Goal: Task Accomplishment & Management: Use online tool/utility

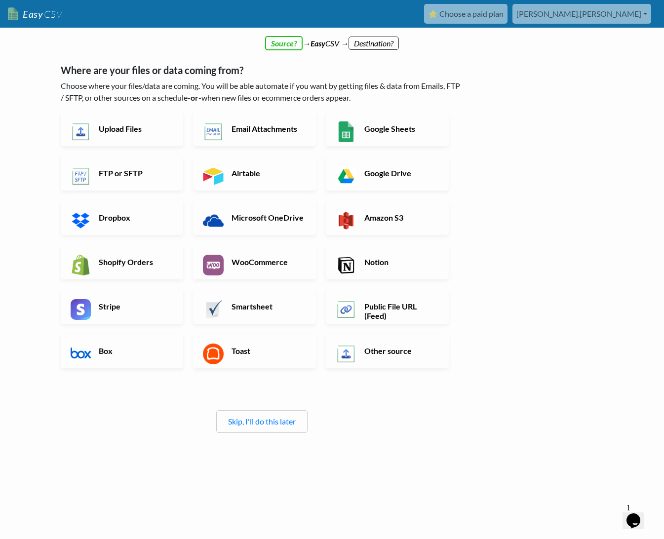
click at [291, 44] on div "← back Thanks for signing up! Set up your Import Flow and Upload Page in 1 minu…" at bounding box center [262, 252] width 422 height 445
click at [256, 418] on link "Skip, I'll do this later" at bounding box center [262, 420] width 68 height 9
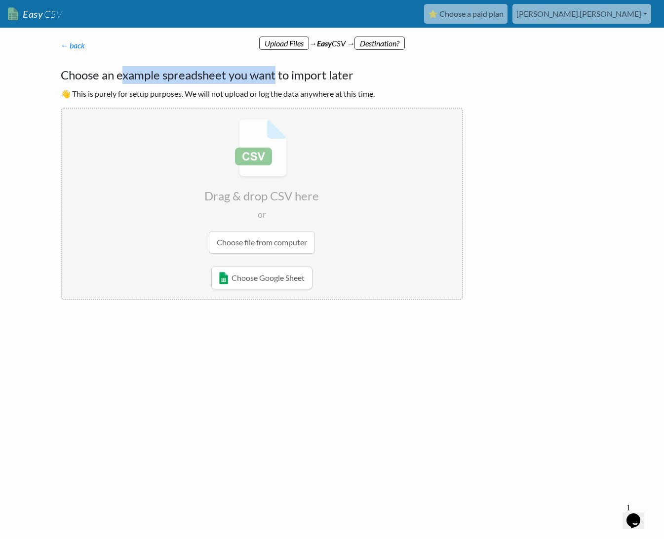
drag, startPoint x: 131, startPoint y: 72, endPoint x: 274, endPoint y: 69, distance: 143.1
click at [274, 69] on h4 "Choose an example spreadsheet you want to import later" at bounding box center [262, 75] width 402 height 18
click at [368, 44] on p "← back Thanks for signing up! Set up your Import Flow and Upload Page in 1 minu…" at bounding box center [262, 45] width 402 height 12
drag, startPoint x: 98, startPoint y: 43, endPoint x: 78, endPoint y: 46, distance: 20.4
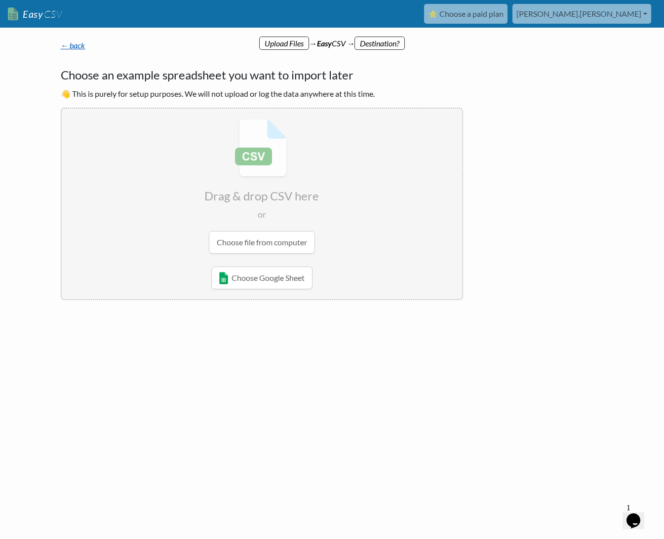
click at [88, 45] on p "← back Thanks for signing up! Set up your Import Flow and Upload Page in 1 minu…" at bounding box center [262, 45] width 402 height 12
click at [74, 45] on link "← back" at bounding box center [73, 44] width 25 height 9
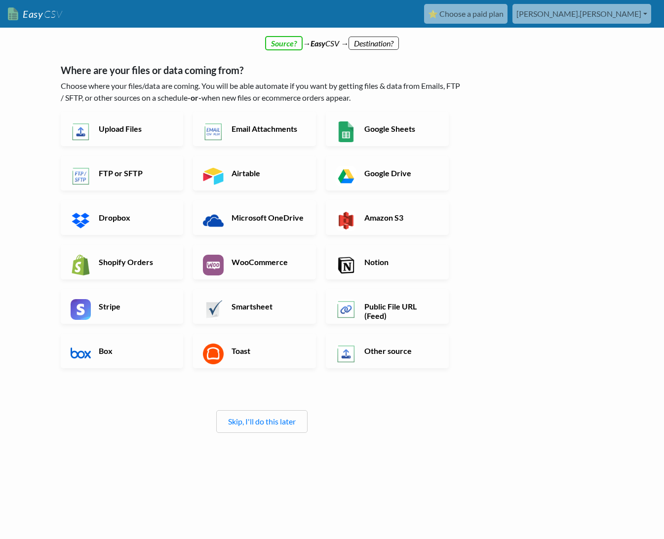
click at [27, 12] on link "Easy CSV" at bounding box center [35, 14] width 54 height 20
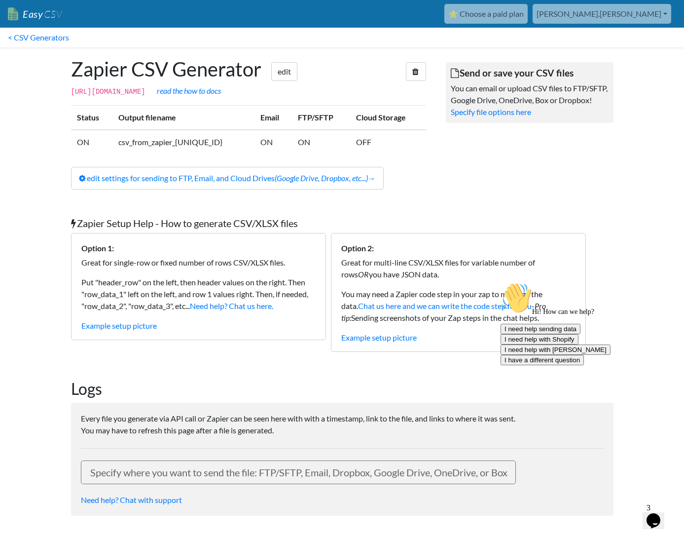
click at [656, 9] on link "[PERSON_NAME].[PERSON_NAME]" at bounding box center [602, 14] width 139 height 20
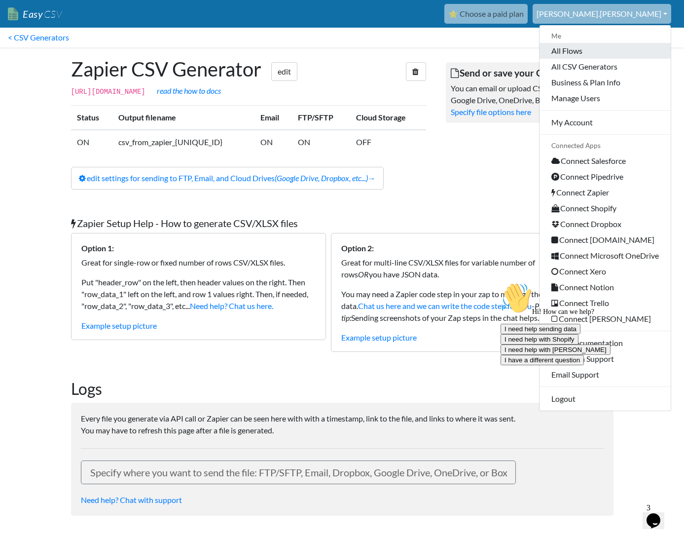
click at [576, 54] on link "All Flows" at bounding box center [605, 51] width 131 height 16
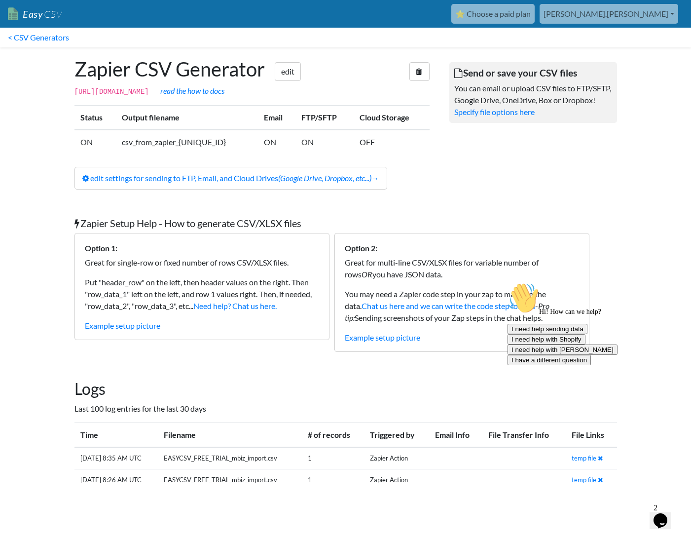
drag, startPoint x: 633, startPoint y: 455, endPoint x: 628, endPoint y: 500, distance: 45.2
click at [618, 355] on button "I need help with Zapier" at bounding box center [563, 349] width 110 height 10
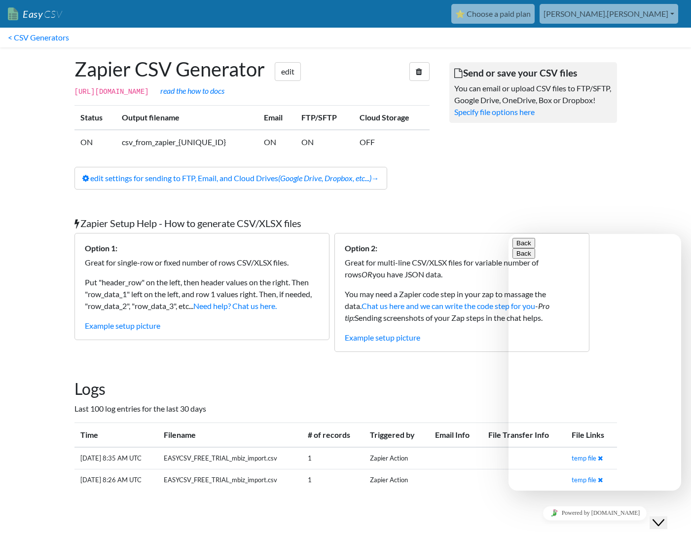
click at [524, 243] on button "Back" at bounding box center [524, 243] width 23 height 10
click at [639, 216] on body "Easy CSV ⭐ Choose a paid plan christopher.carlen Me All Flows All CSV Generator…" at bounding box center [345, 254] width 691 height 509
click at [649, 514] on div "Powered by tawk.to" at bounding box center [595, 513] width 165 height 14
click at [653, 517] on div "Close Chat This icon closes the chat window." at bounding box center [659, 523] width 12 height 12
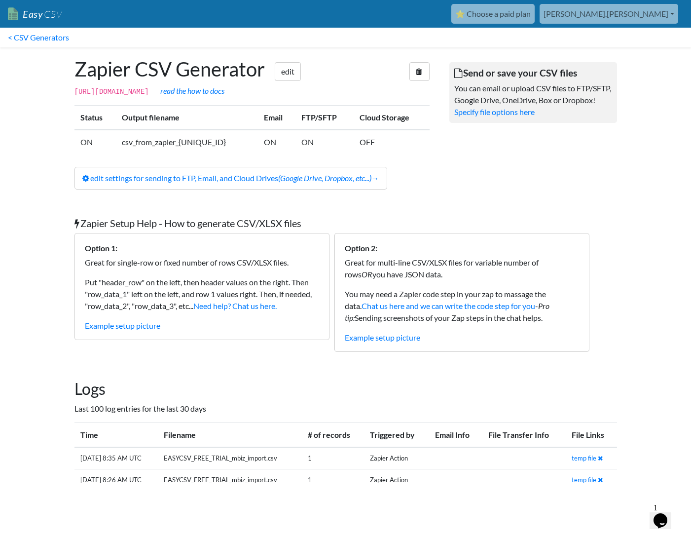
click at [620, 16] on link "[PERSON_NAME].[PERSON_NAME]" at bounding box center [609, 14] width 139 height 20
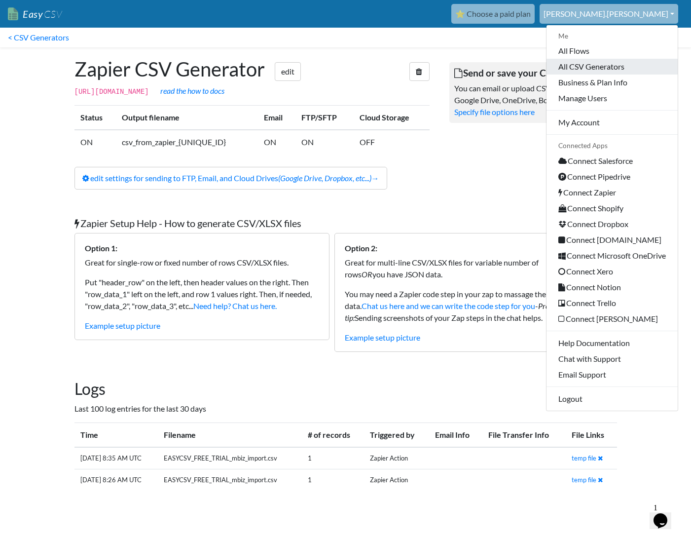
click at [603, 68] on link "All CSV Generators" at bounding box center [612, 67] width 131 height 16
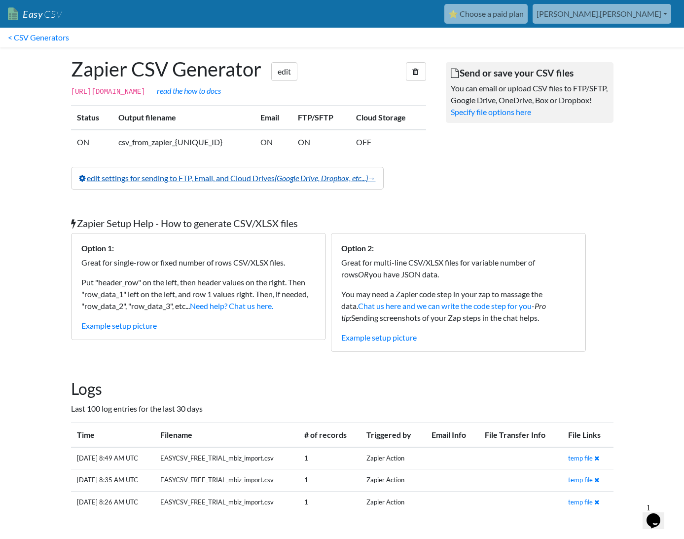
click at [311, 183] on icon "(Google Drive, Dropbox, etc...)" at bounding box center [321, 177] width 93 height 9
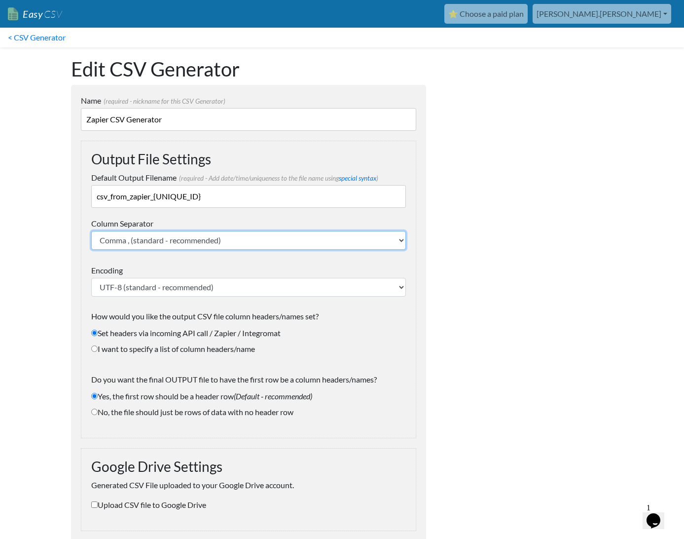
scroll to position [13, 0]
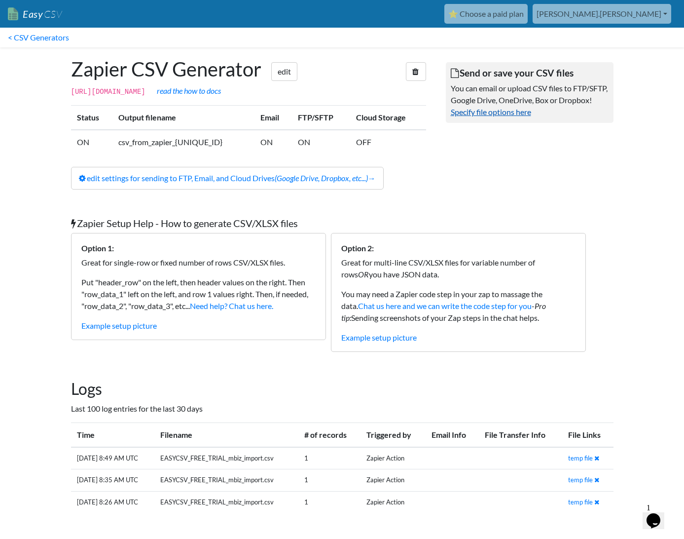
click at [497, 116] on link "Specify file options here" at bounding box center [491, 111] width 80 height 9
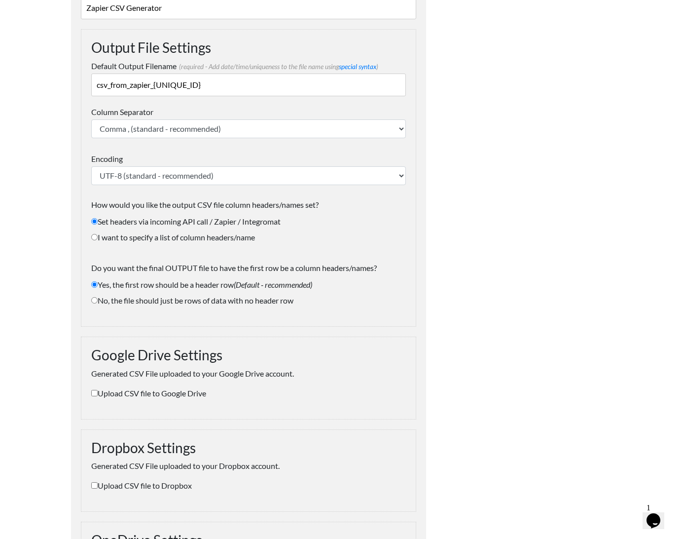
scroll to position [98, 0]
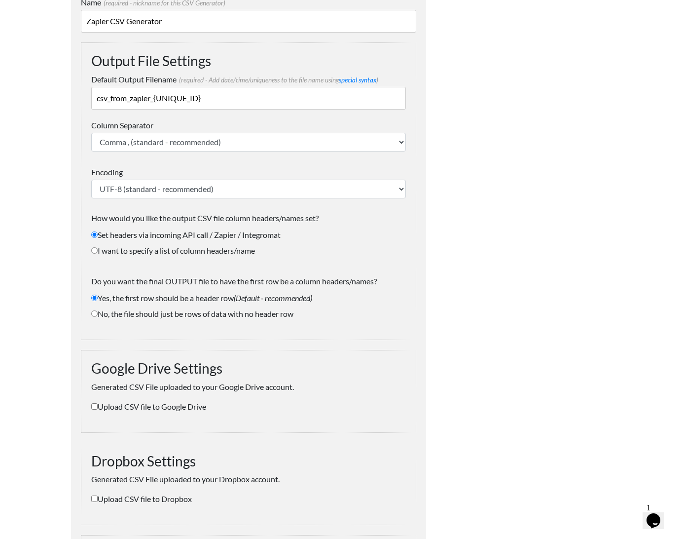
click at [415, 147] on div "Output File Settings Default Output Filename (required - Add date/time/uniquene…" at bounding box center [249, 191] width 336 height 298
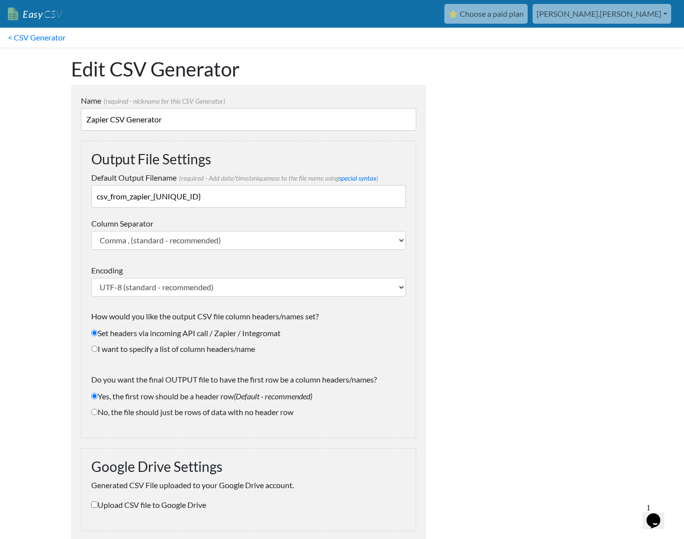
scroll to position [22, 0]
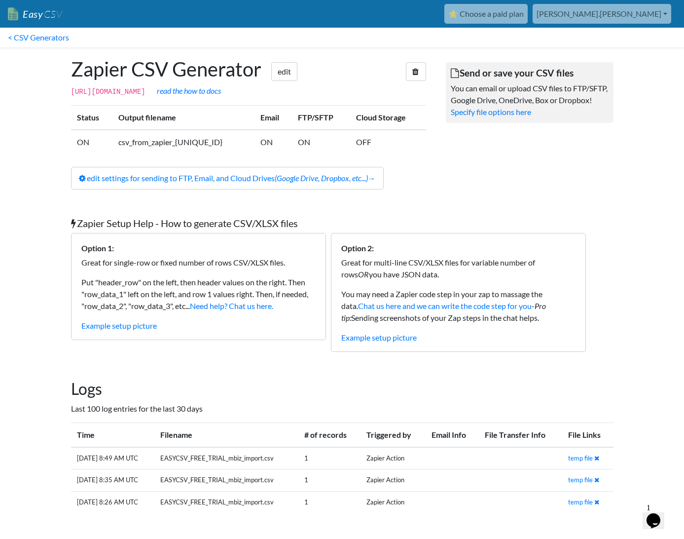
click at [170, 154] on td "csv_from_zapier_{UNIQUE_ID}" at bounding box center [184, 142] width 142 height 24
click at [164, 150] on td "csv_from_zapier_{UNIQUE_ID}" at bounding box center [184, 142] width 142 height 24
click at [286, 183] on icon "(Google Drive, Dropbox, etc...)" at bounding box center [321, 177] width 93 height 9
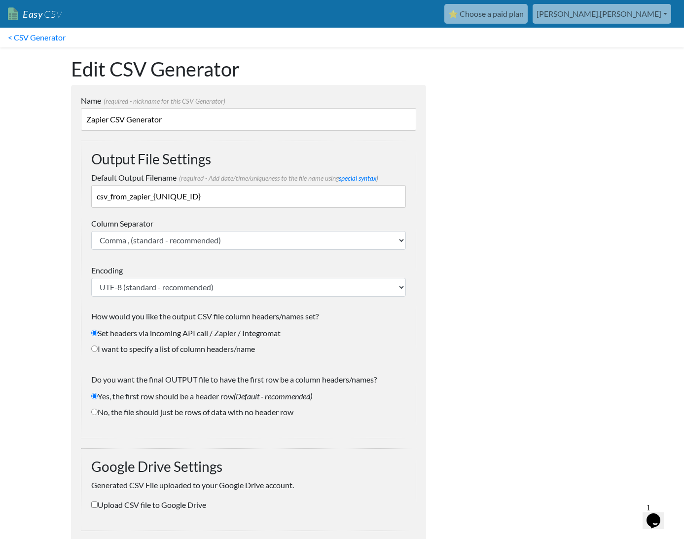
click at [219, 250] on div "Output File Settings Default Output Filename (required - Add date/time/uniquene…" at bounding box center [249, 290] width 336 height 298
select select ";"
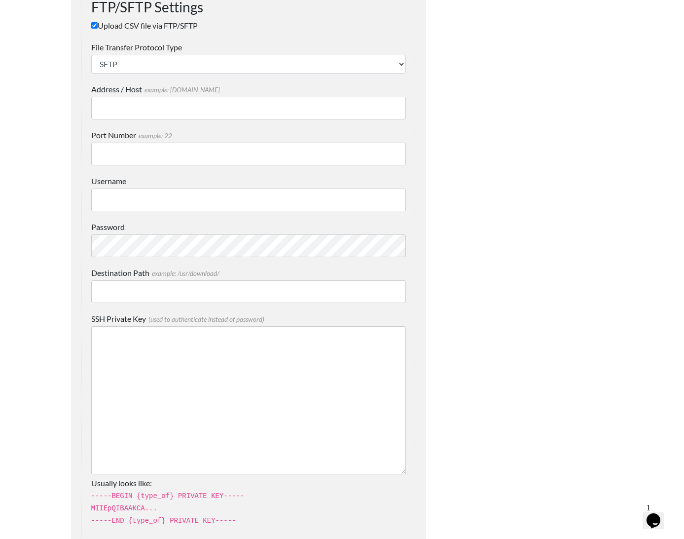
scroll to position [1491, 0]
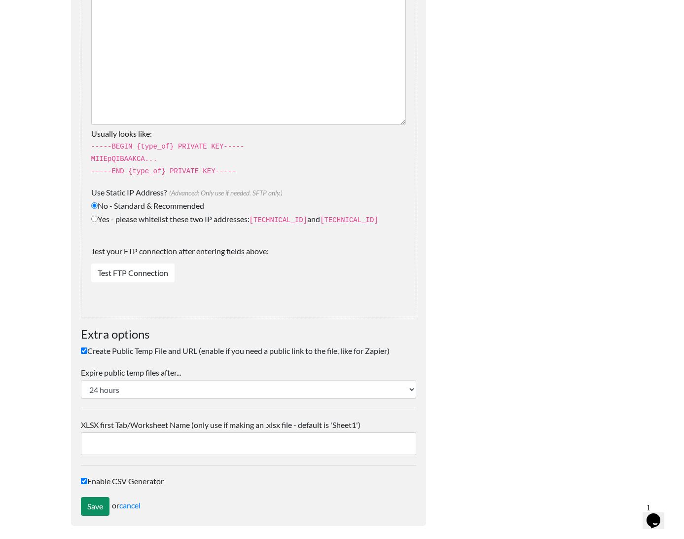
click at [97, 505] on input "Save" at bounding box center [95, 506] width 29 height 19
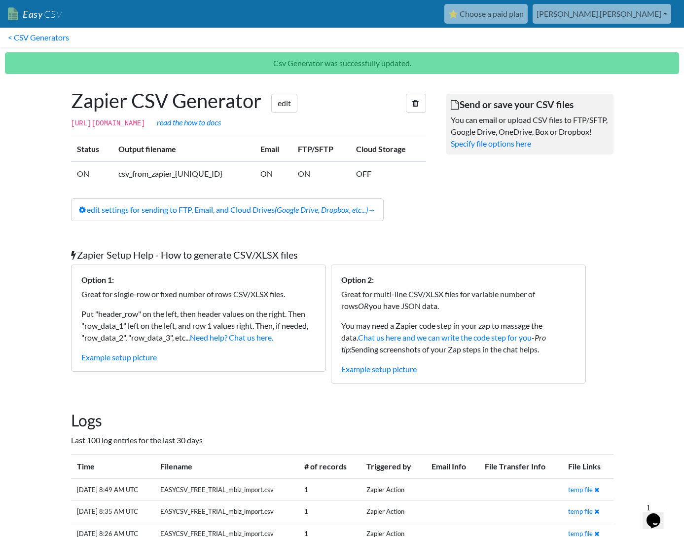
click at [176, 186] on td "csv_from_zapier_{UNIQUE_ID}" at bounding box center [184, 173] width 142 height 24
click at [56, 34] on link "< CSV Generators" at bounding box center [38, 38] width 77 height 20
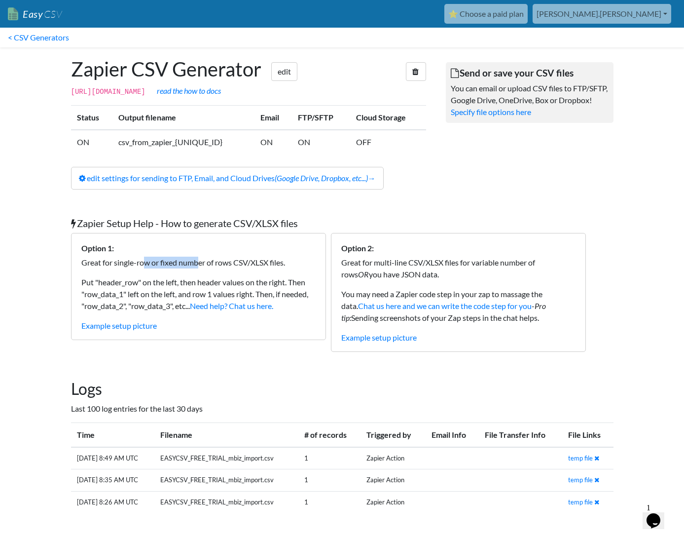
drag, startPoint x: 147, startPoint y: 270, endPoint x: 201, endPoint y: 275, distance: 54.5
click at [201, 268] on p "Great for single-row or fixed number of rows CSV/XLSX files." at bounding box center [198, 263] width 234 height 12
drag, startPoint x: 202, startPoint y: 272, endPoint x: 178, endPoint y: 274, distance: 24.2
click at [178, 268] on p "Great for single-row or fixed number of rows CSV/XLSX files." at bounding box center [198, 263] width 234 height 12
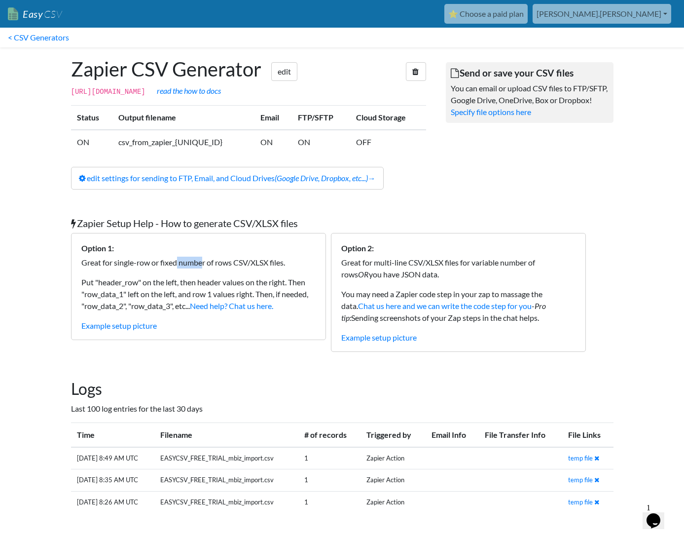
click at [178, 268] on p "Great for single-row or fixed number of rows CSV/XLSX files." at bounding box center [198, 263] width 234 height 12
click at [221, 181] on link "edit settings for sending to FTP, Email, and Cloud Drives (Google Drive, Dropbo…" at bounding box center [227, 178] width 313 height 23
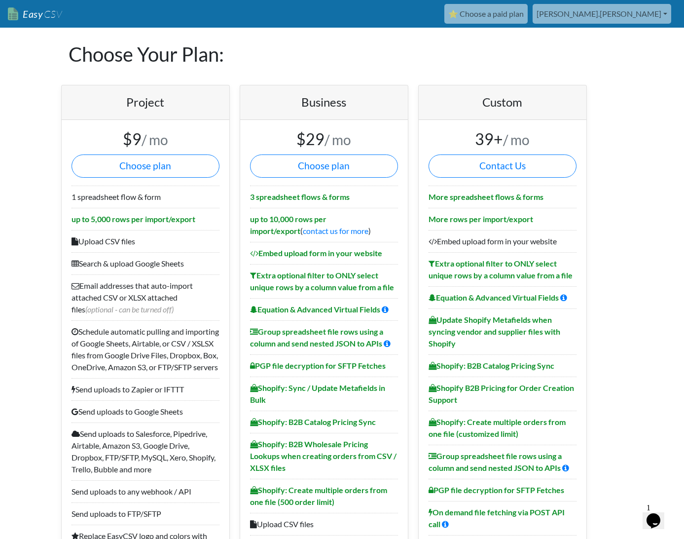
click at [632, 21] on link "[PERSON_NAME].[PERSON_NAME]" at bounding box center [602, 14] width 139 height 20
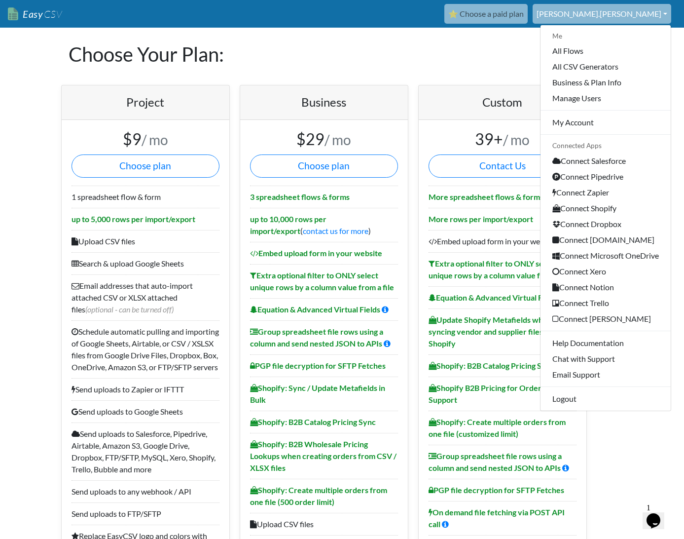
click at [458, 47] on h1 "Choose Your Plan:" at bounding box center [343, 54] width 548 height 53
